Goal: Task Accomplishment & Management: Manage account settings

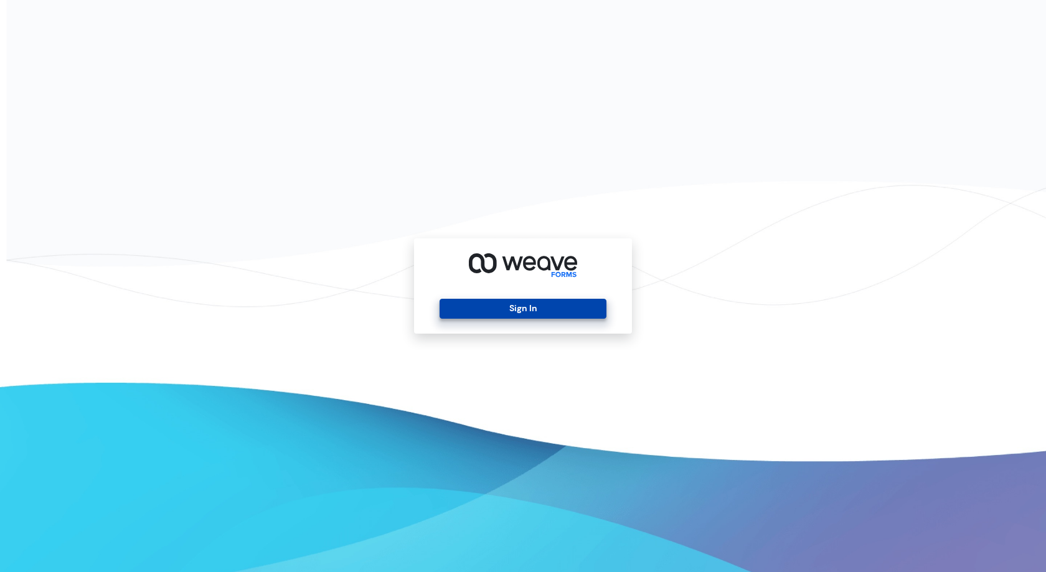
click at [499, 318] on button "Sign In" at bounding box center [523, 309] width 166 height 20
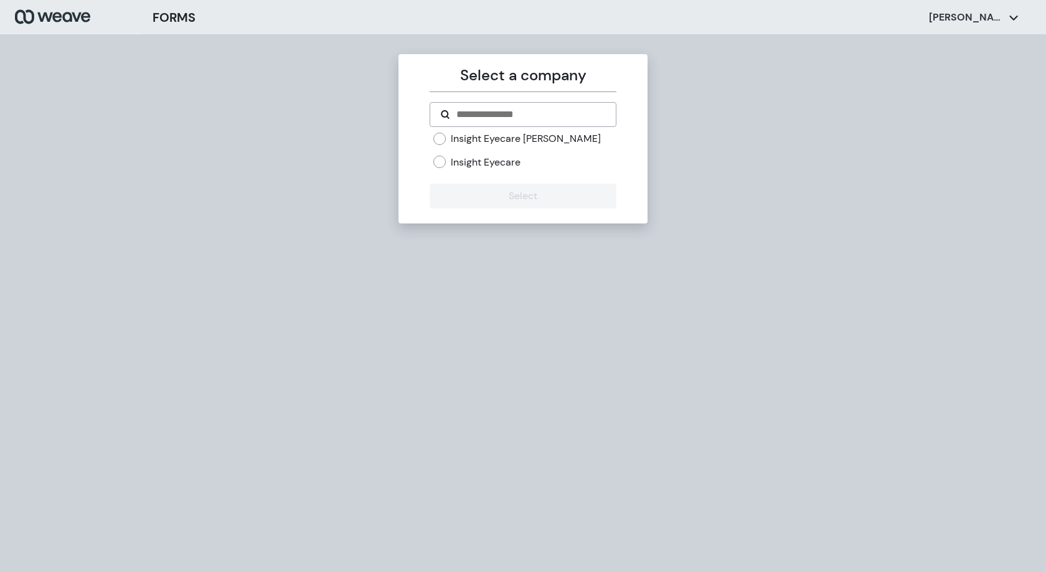
click at [500, 139] on label "Insight Eyecare [PERSON_NAME]" at bounding box center [526, 139] width 150 height 14
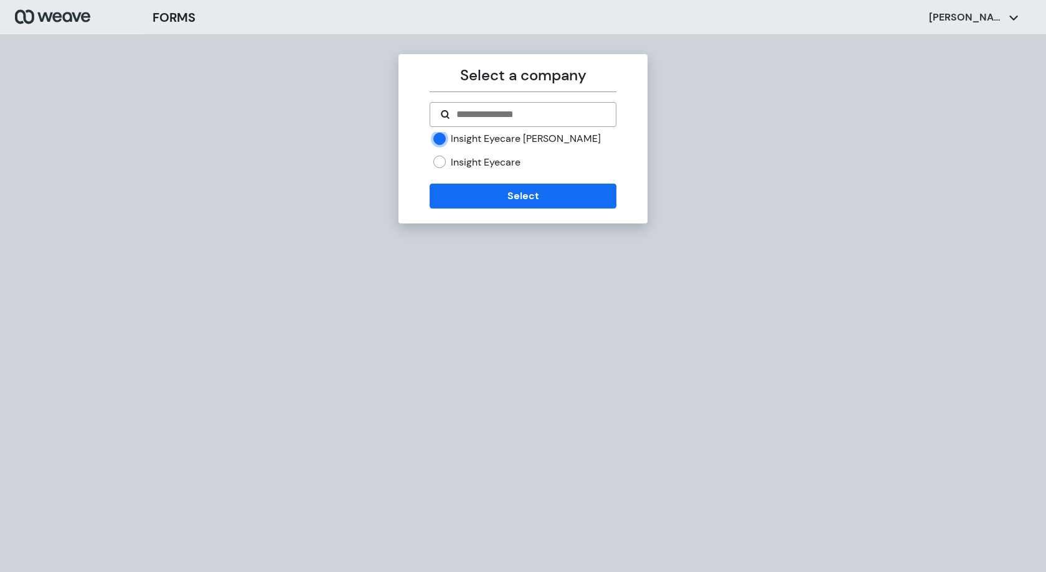
click at [539, 220] on div "Select a company Insight Eyecare [PERSON_NAME] Insight Eyecare Select" at bounding box center [522, 138] width 249 height 169
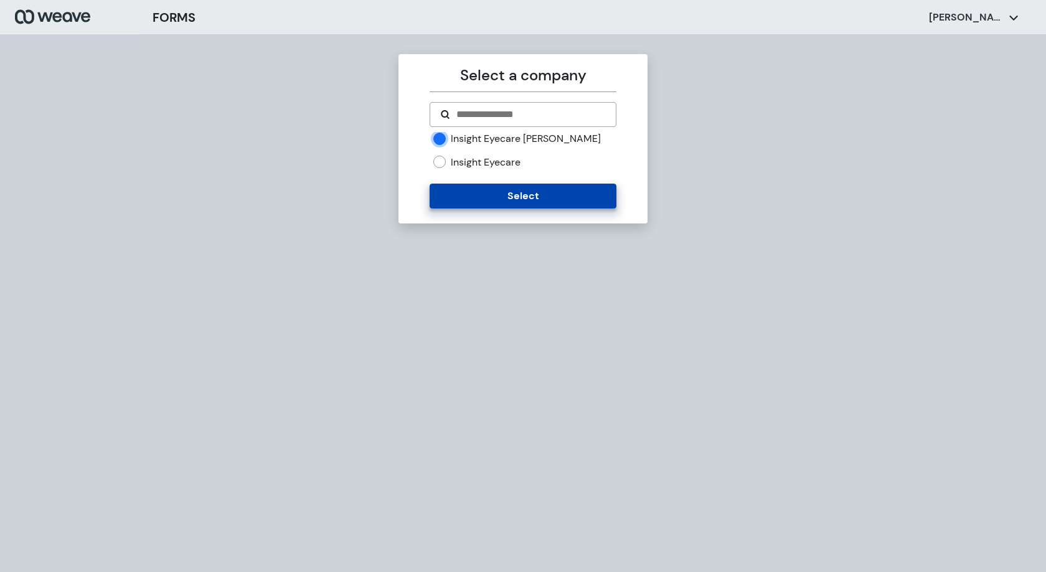
click at [525, 196] on button "Select" at bounding box center [523, 196] width 186 height 25
